Goal: Task Accomplishment & Management: Use online tool/utility

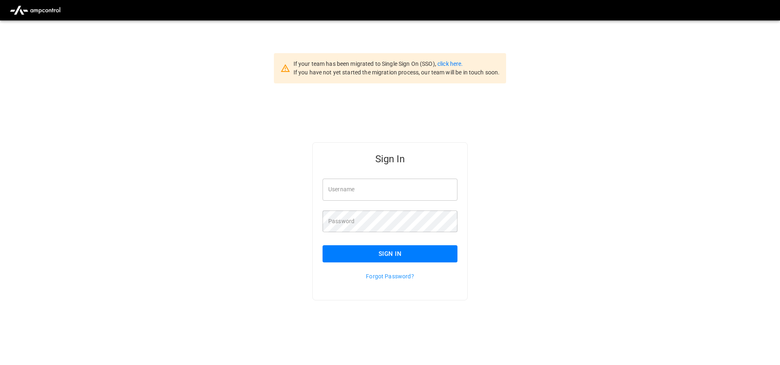
type input "**********"
click at [408, 258] on button "Sign In" at bounding box center [389, 253] width 135 height 17
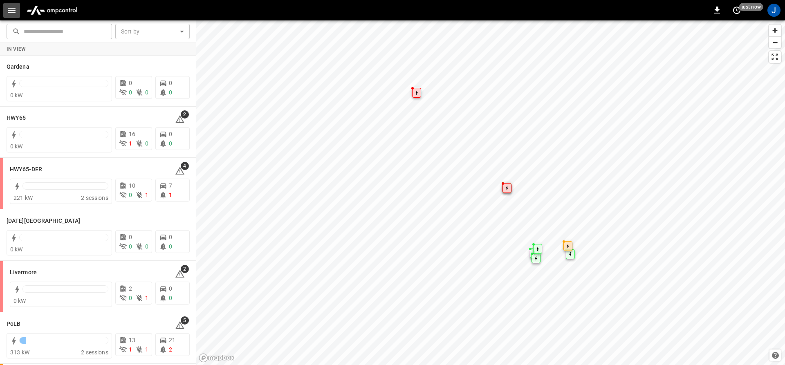
click at [15, 13] on icon "button" at bounding box center [12, 10] width 10 height 10
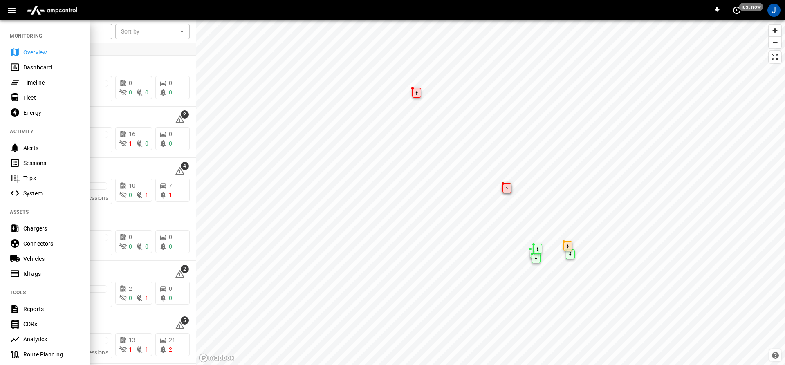
click at [9, 72] on div "Dashboard" at bounding box center [45, 67] width 90 height 15
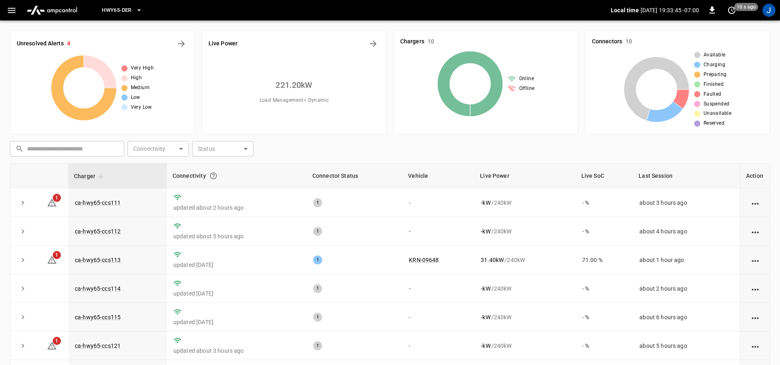
click at [7, 15] on icon "button" at bounding box center [12, 10] width 10 height 10
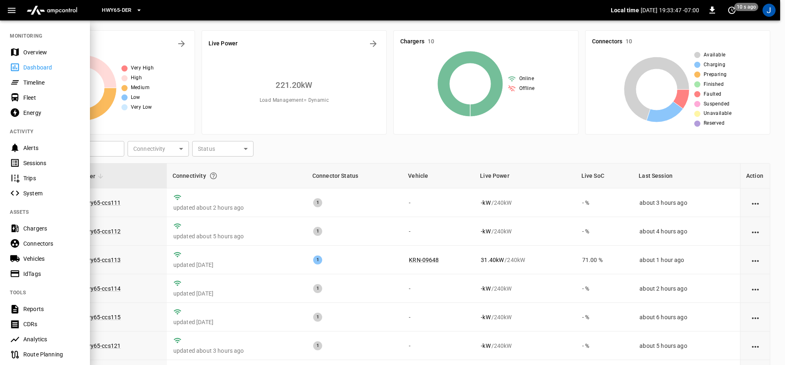
click at [69, 9] on img "menu" at bounding box center [51, 10] width 57 height 16
click at [130, 4] on button "HWY65-DER" at bounding box center [122, 10] width 47 height 16
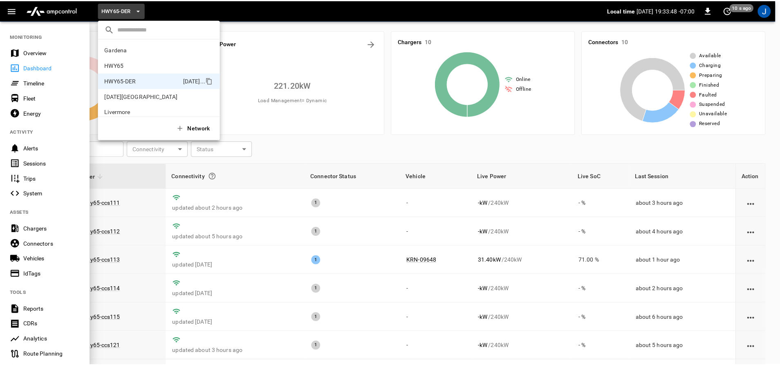
scroll to position [29, 0]
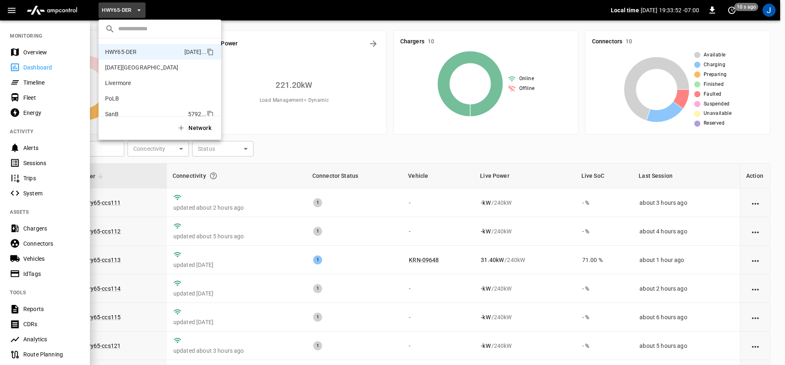
click at [112, 109] on li "SanB 5792 ..." at bounding box center [160, 114] width 123 height 16
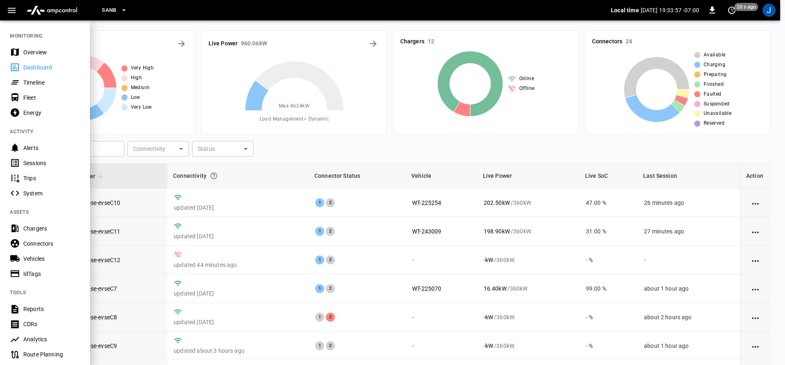
click at [368, 23] on div at bounding box center [392, 182] width 785 height 365
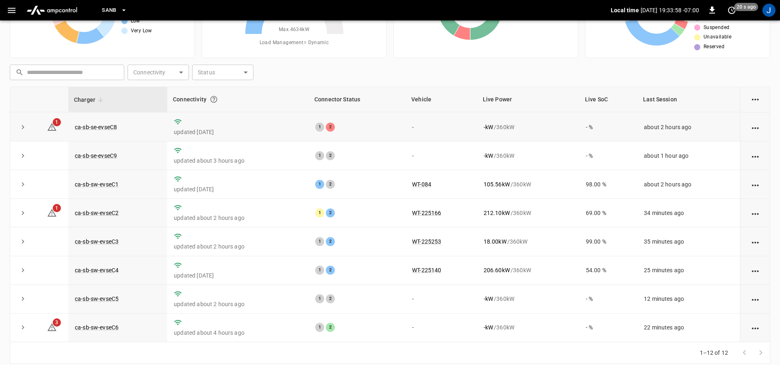
scroll to position [85, 0]
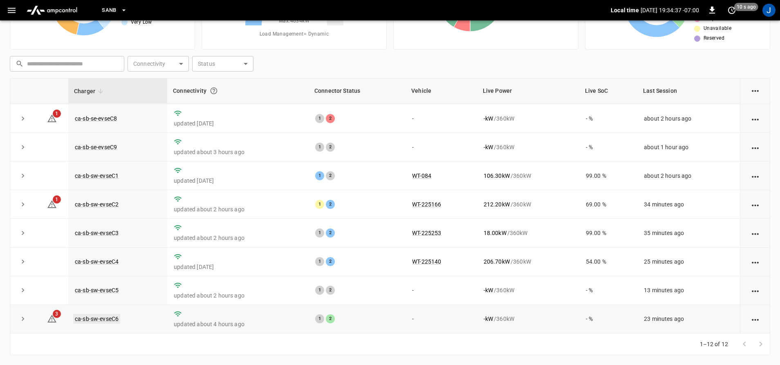
click at [105, 318] on link "ca-sb-sw-evseC6" at bounding box center [96, 319] width 47 height 10
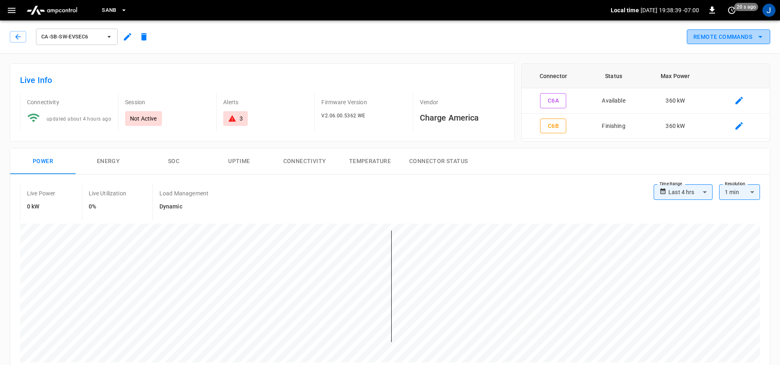
click at [738, 35] on button "Remote Commands" at bounding box center [728, 36] width 83 height 15
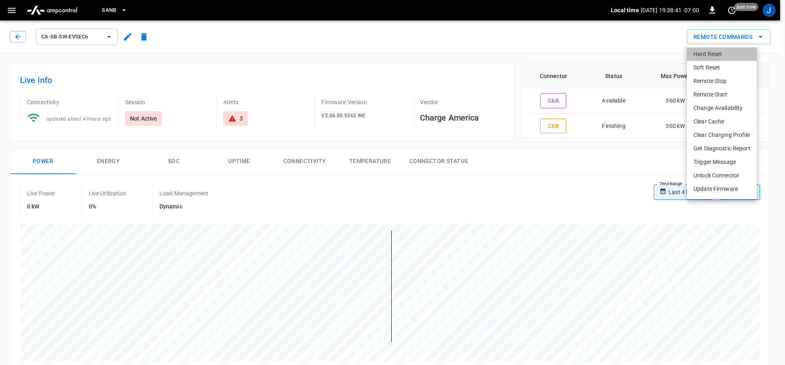
click at [710, 56] on li "Hard Reset" at bounding box center [722, 53] width 70 height 13
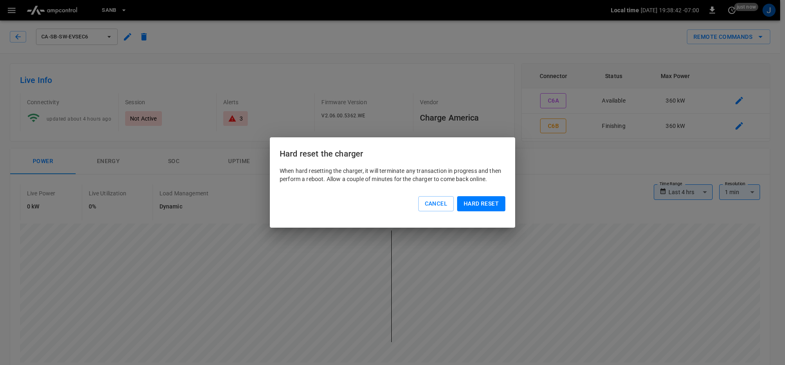
click at [478, 210] on button "Hard reset" at bounding box center [481, 203] width 48 height 15
